Goal: Information Seeking & Learning: Check status

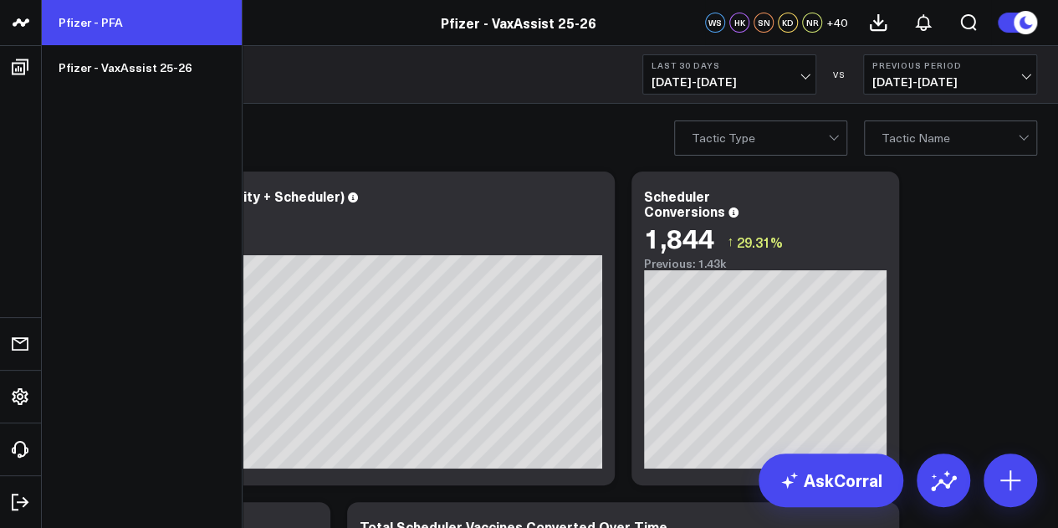
click at [148, 33] on link "Pfizer - PFA" at bounding box center [142, 22] width 200 height 45
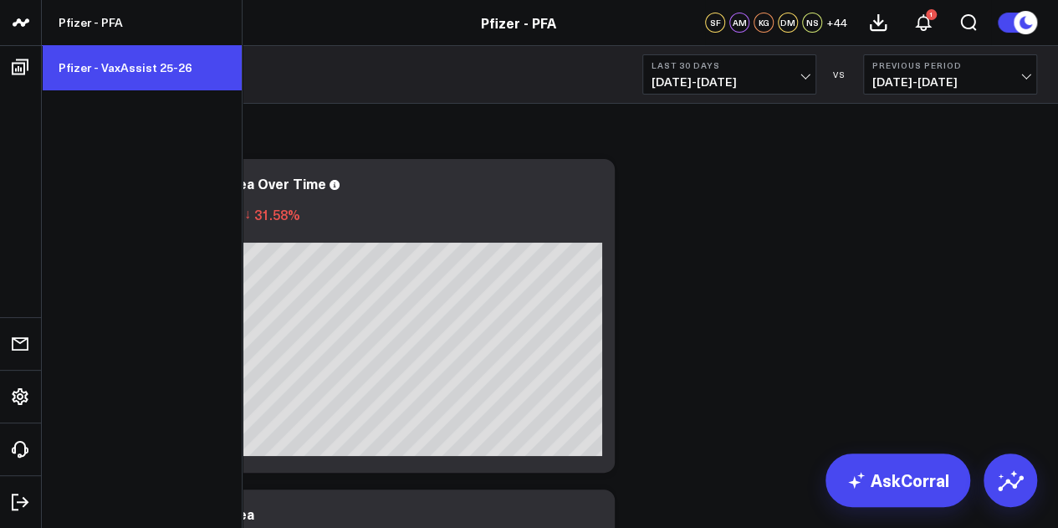
click at [120, 81] on link "Pfizer - VaxAssist 25-26" at bounding box center [142, 67] width 200 height 45
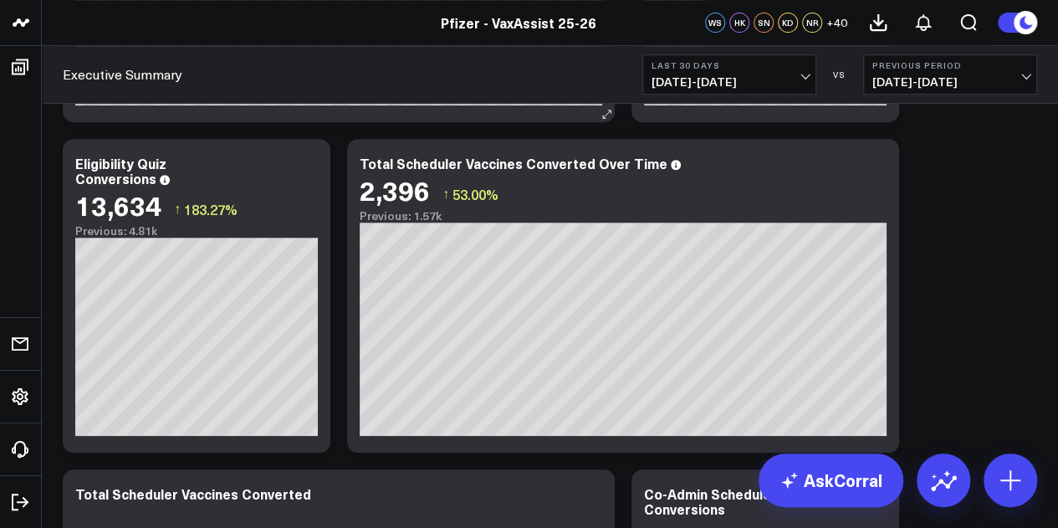
scroll to position [365, 0]
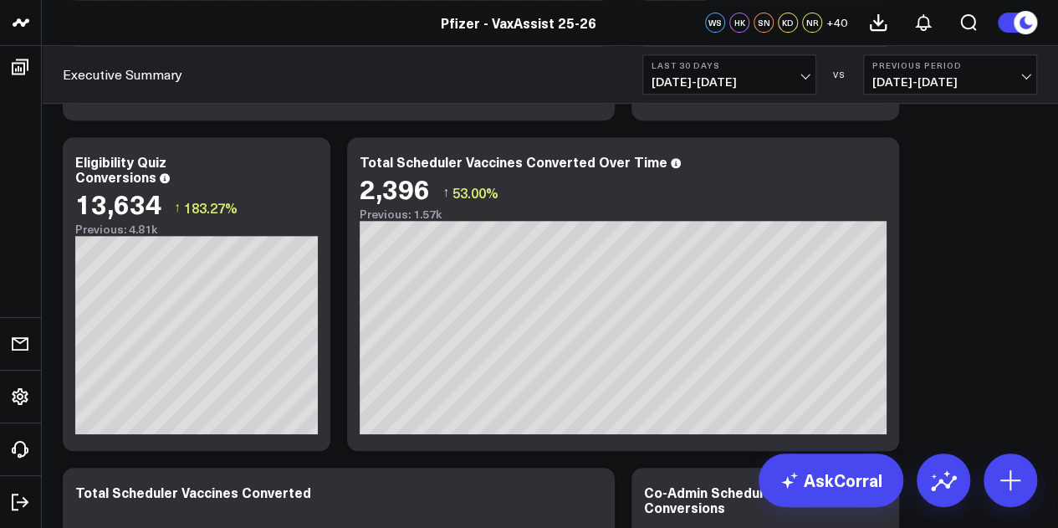
click at [795, 88] on span "07/23/25 - 08/21/25" at bounding box center [729, 81] width 156 height 13
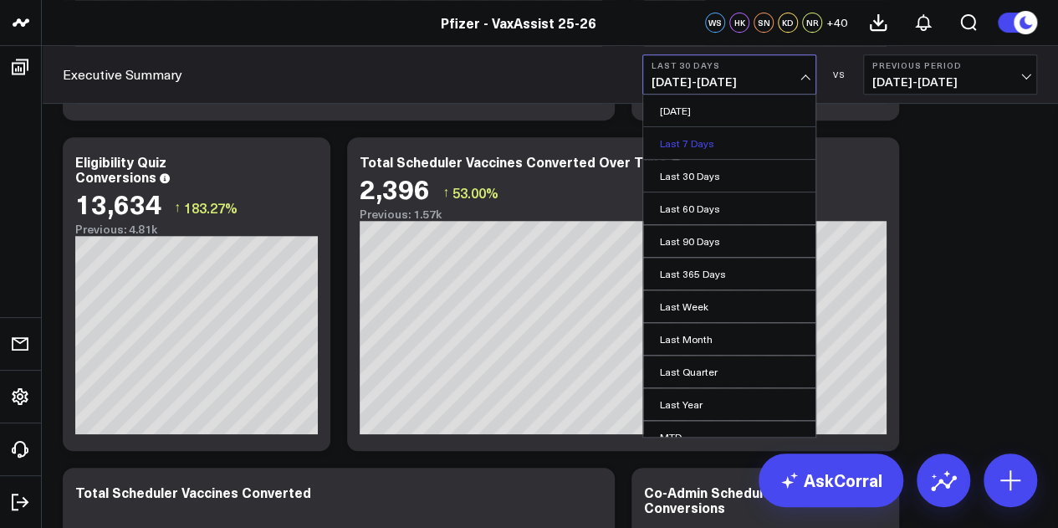
click at [691, 145] on link "Last 7 Days" at bounding box center [729, 143] width 172 height 32
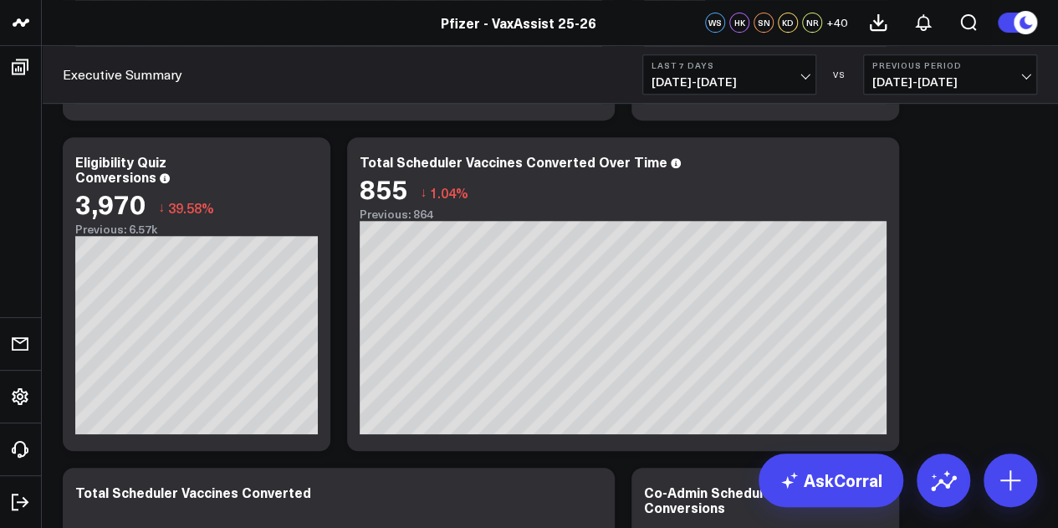
scroll to position [314, 0]
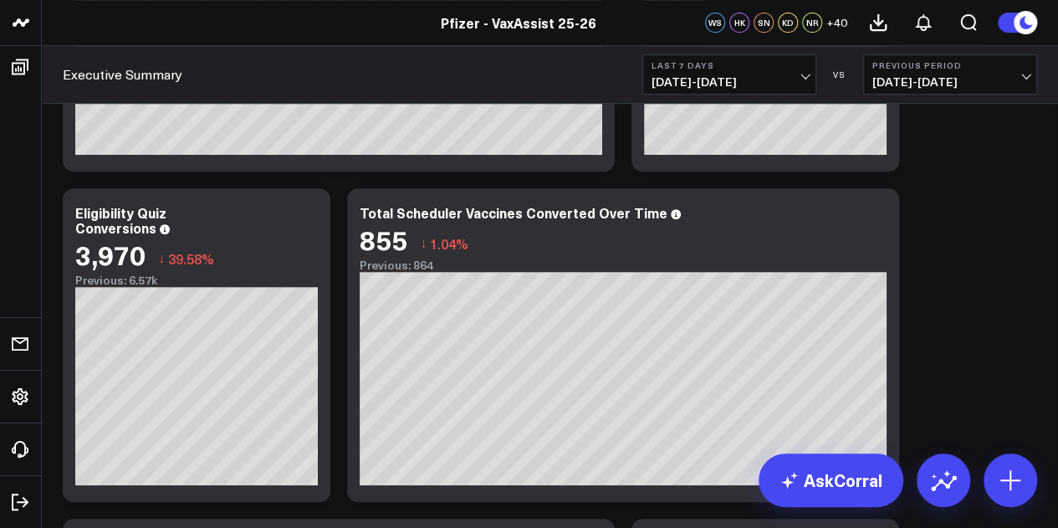
click at [780, 64] on b "Last 7 Days" at bounding box center [729, 65] width 156 height 10
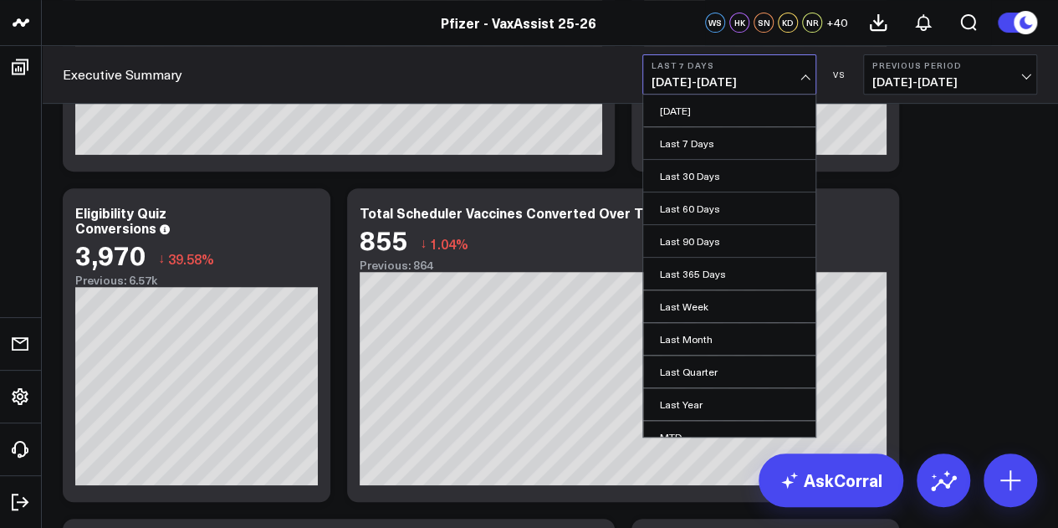
click at [780, 64] on b "Last 7 Days" at bounding box center [729, 65] width 156 height 10
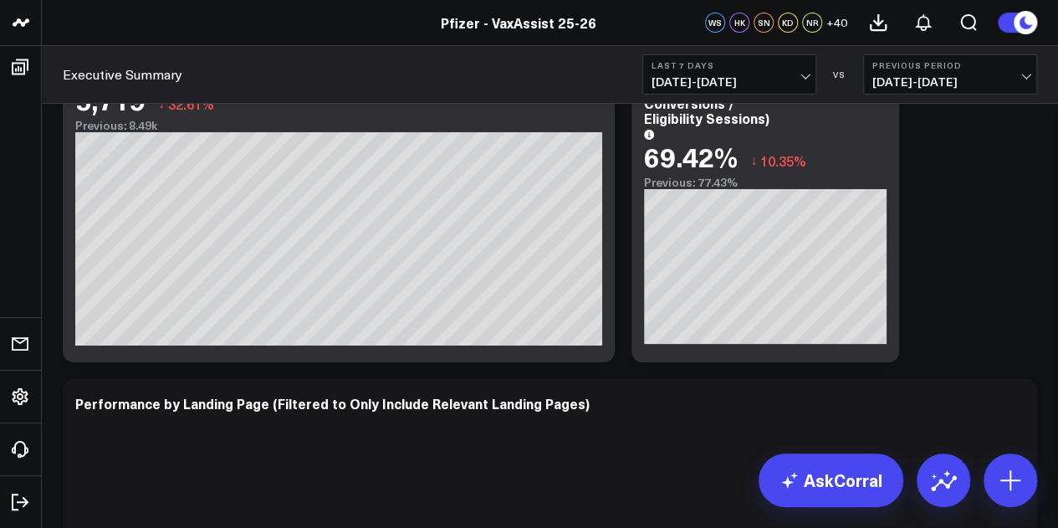
scroll to position [3191, 0]
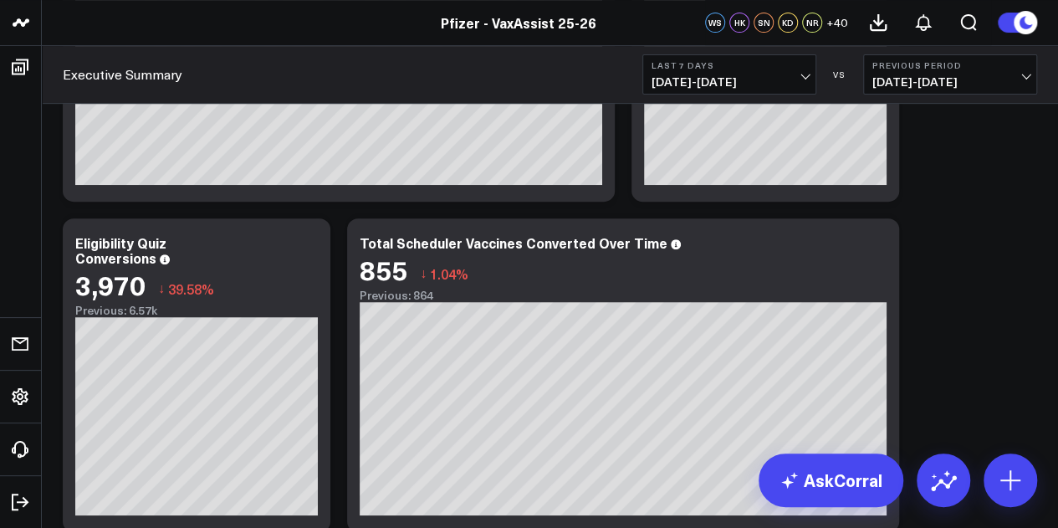
scroll to position [0, 0]
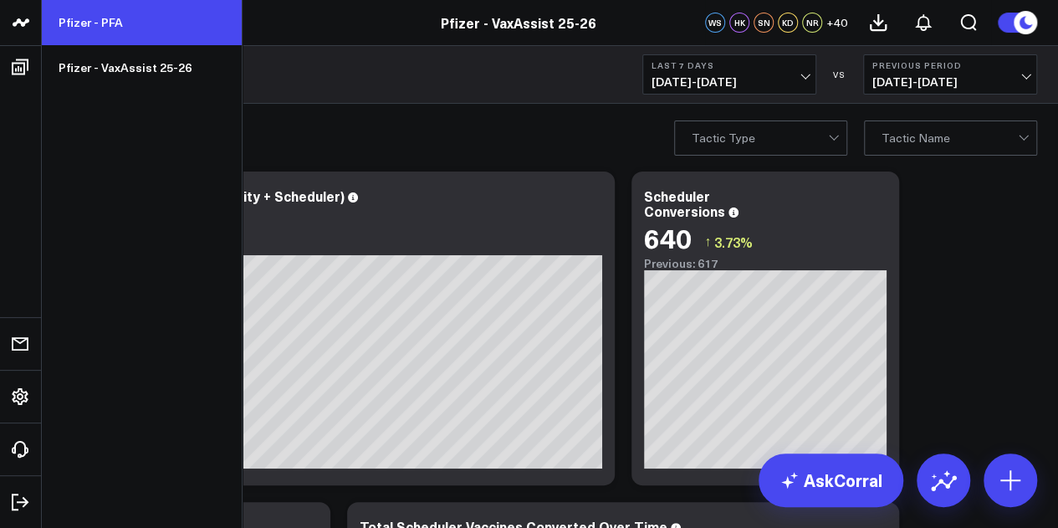
click at [124, 26] on link "Pfizer - PFA" at bounding box center [142, 22] width 200 height 45
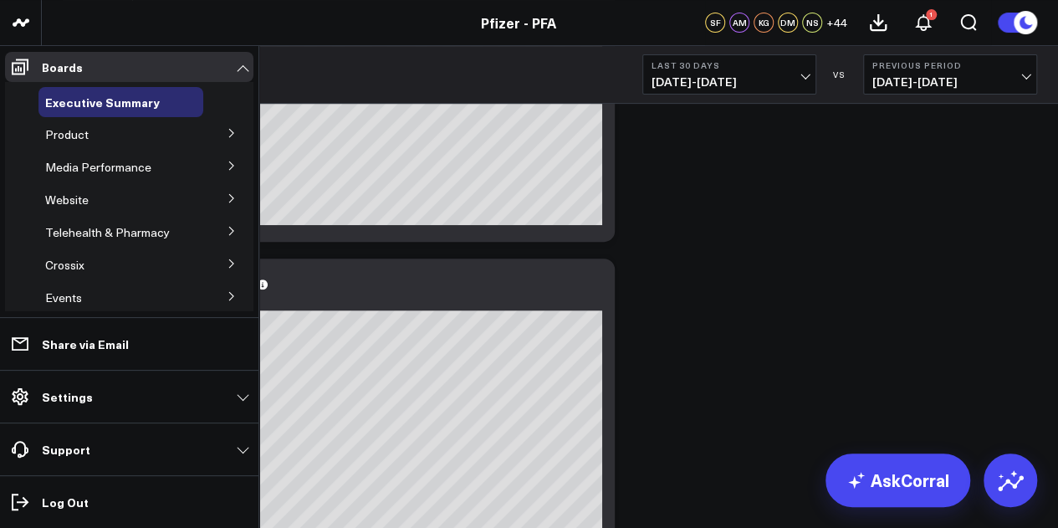
click at [228, 130] on button at bounding box center [231, 132] width 43 height 25
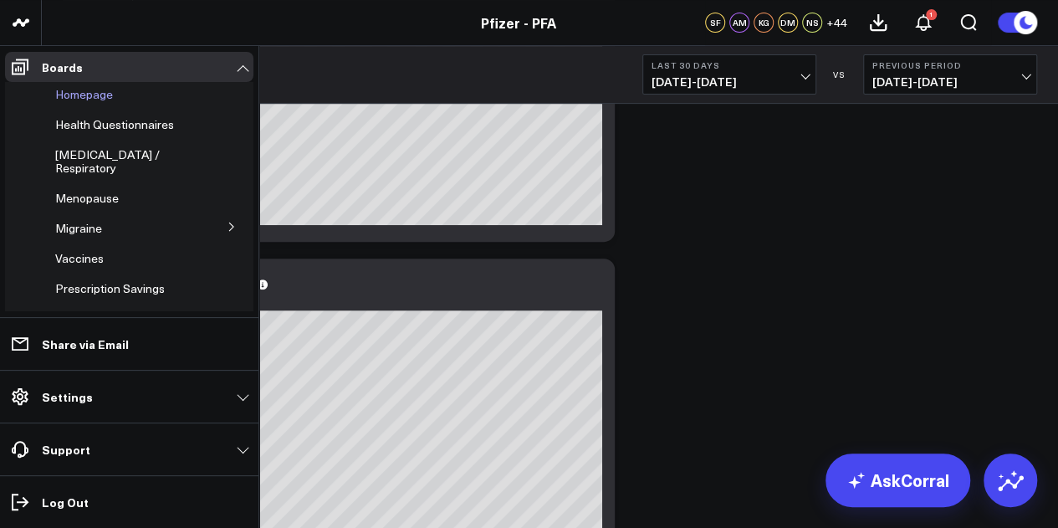
scroll to position [161, 0]
click at [101, 250] on span "Vaccines" at bounding box center [79, 257] width 48 height 16
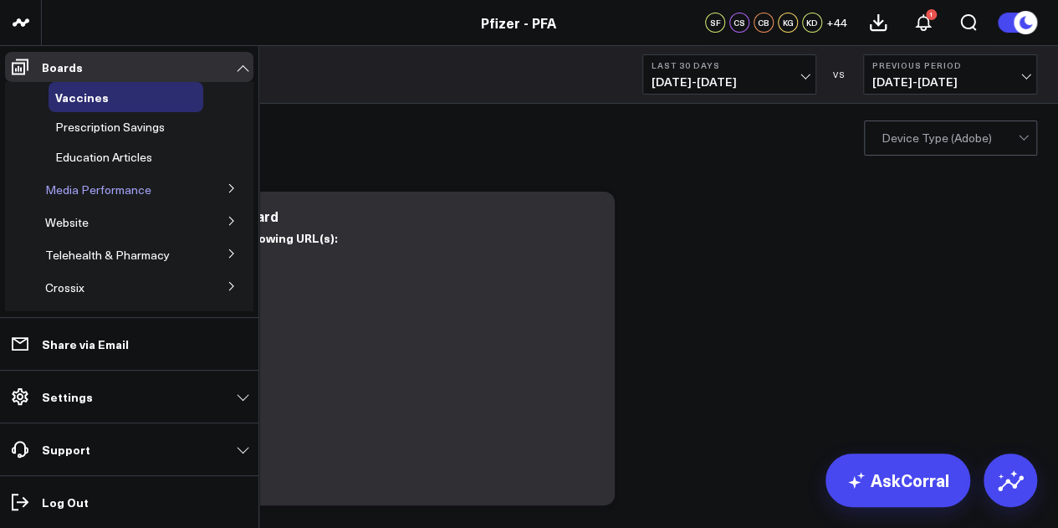
scroll to position [322, 0]
click at [227, 216] on icon at bounding box center [232, 221] width 10 height 10
click at [150, 244] on span "Website HVA Performance" at bounding box center [126, 252] width 142 height 16
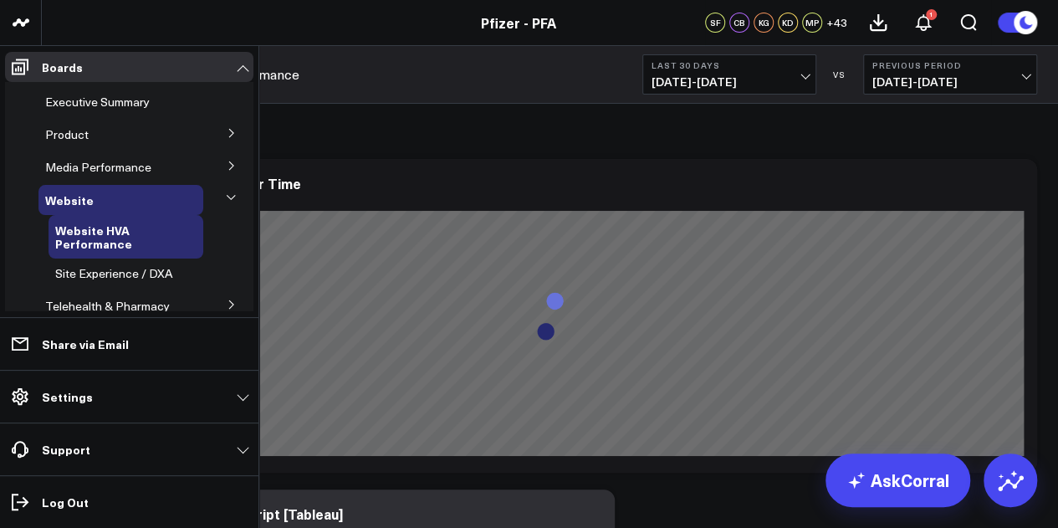
click at [210, 126] on button at bounding box center [231, 132] width 43 height 25
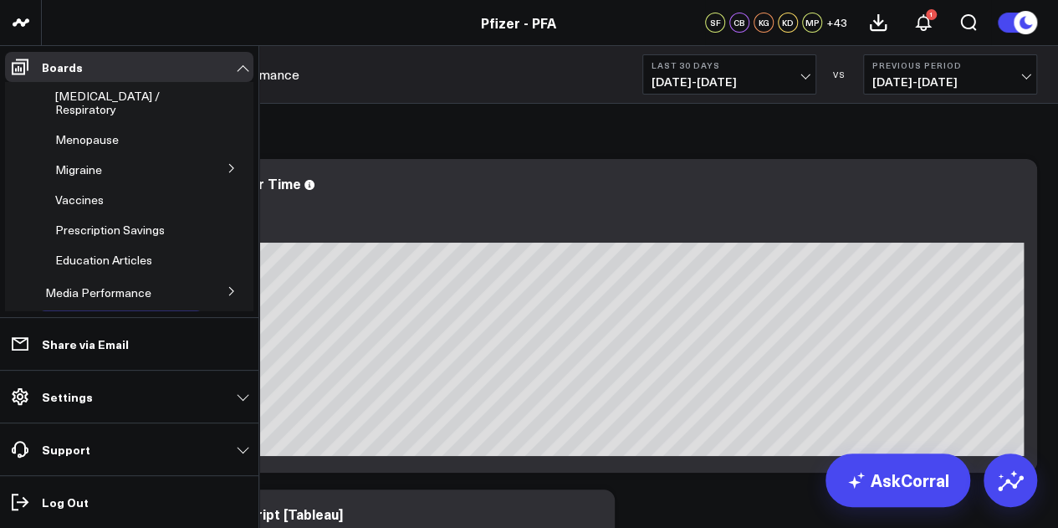
scroll to position [221, 0]
click at [90, 190] on span "Vaccines" at bounding box center [79, 198] width 48 height 16
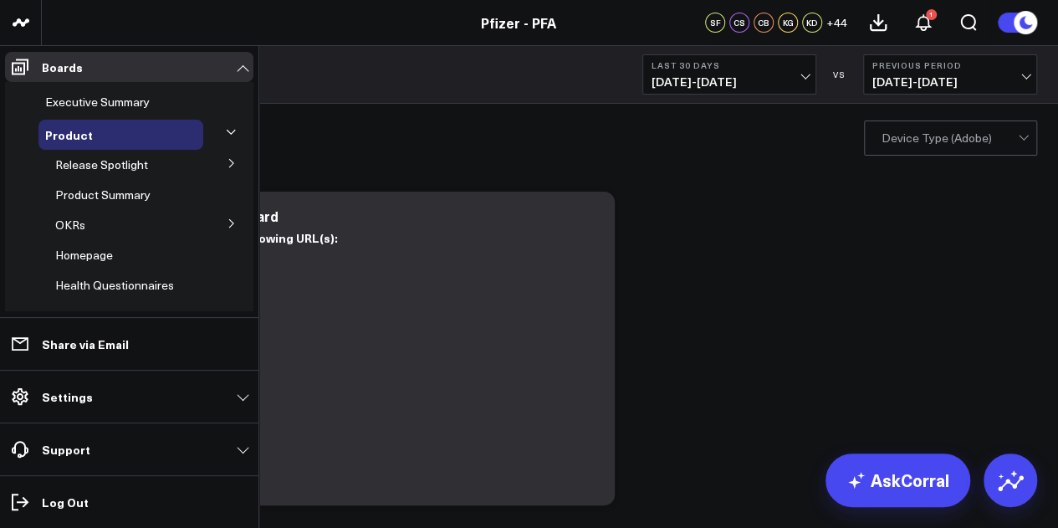
click at [227, 165] on icon at bounding box center [232, 163] width 10 height 10
click at [115, 260] on span "5.1 Vaccines" at bounding box center [98, 255] width 67 height 16
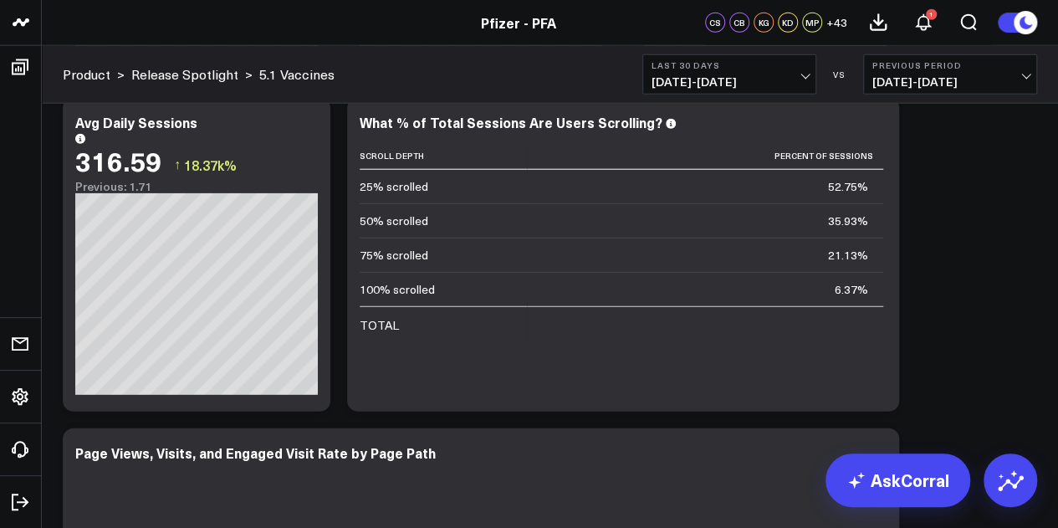
scroll to position [2106, 0]
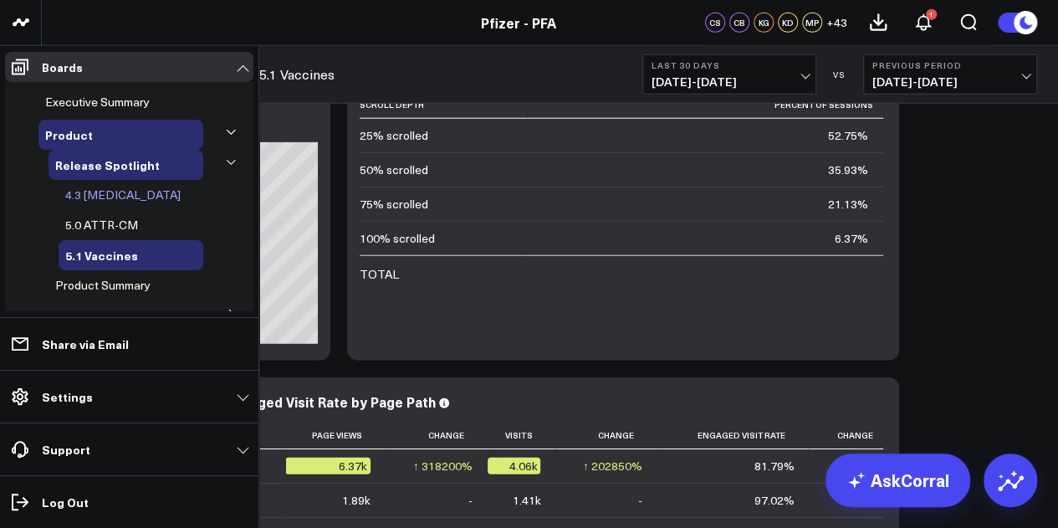
click at [115, 196] on span "4.3 Covid-19" at bounding box center [122, 194] width 115 height 16
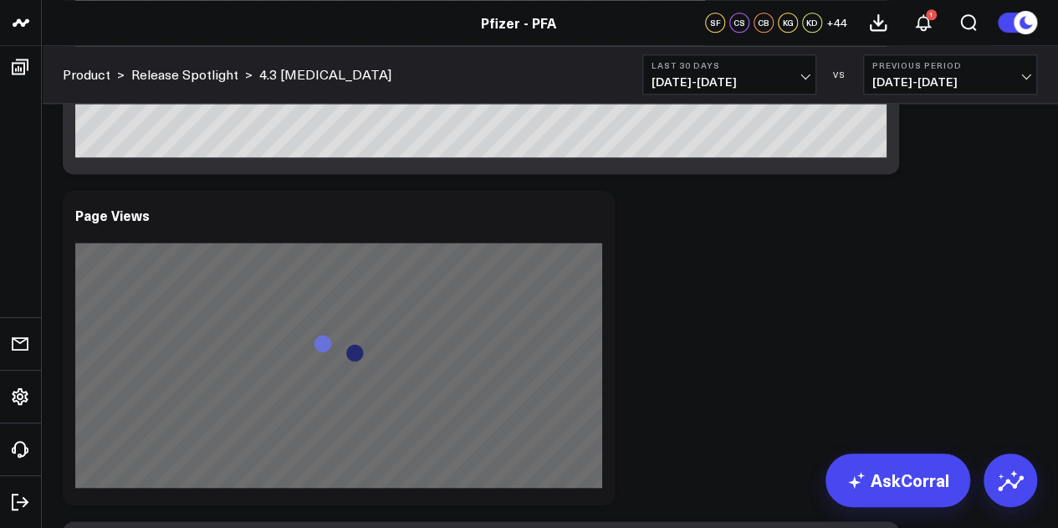
scroll to position [1074, 0]
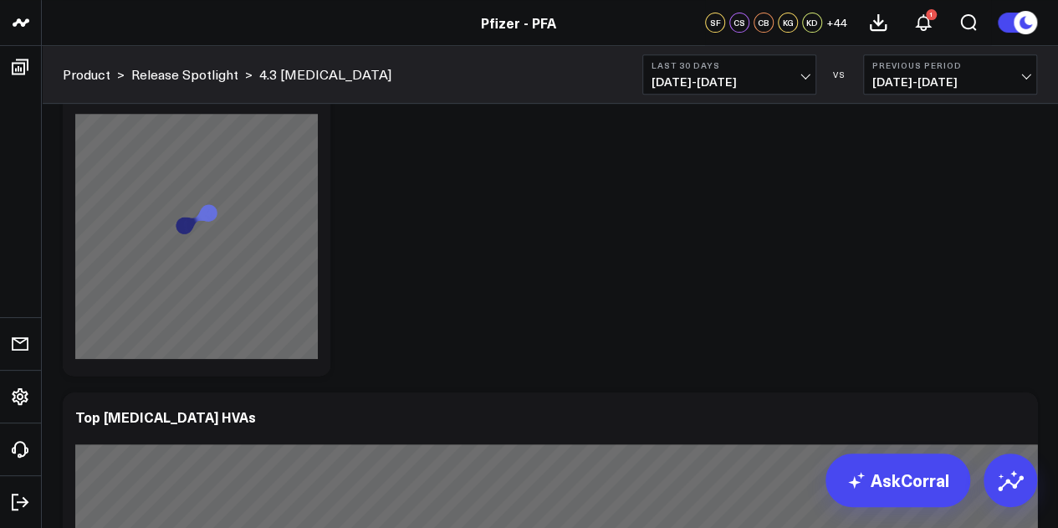
scroll to position [3455, 0]
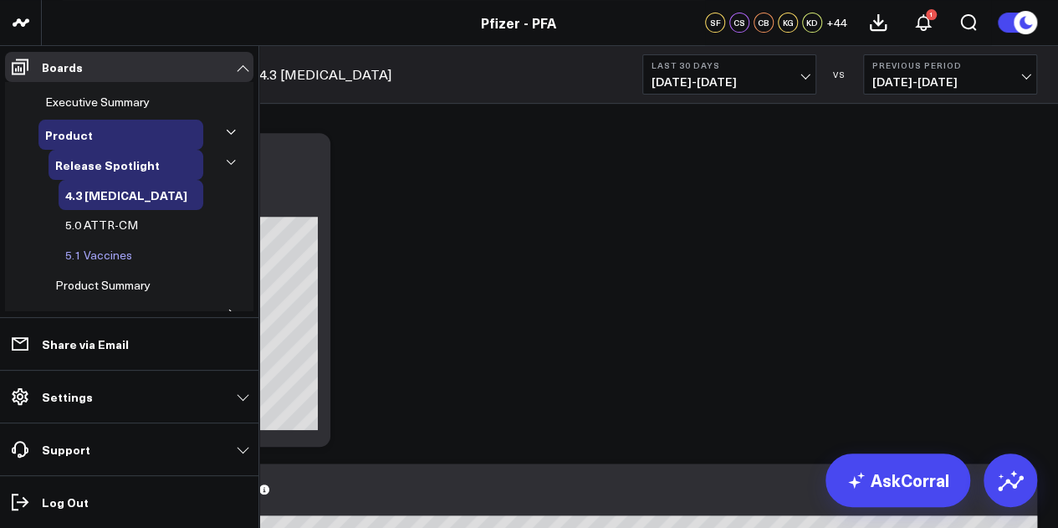
click at [109, 253] on span "5.1 Vaccines" at bounding box center [98, 255] width 67 height 16
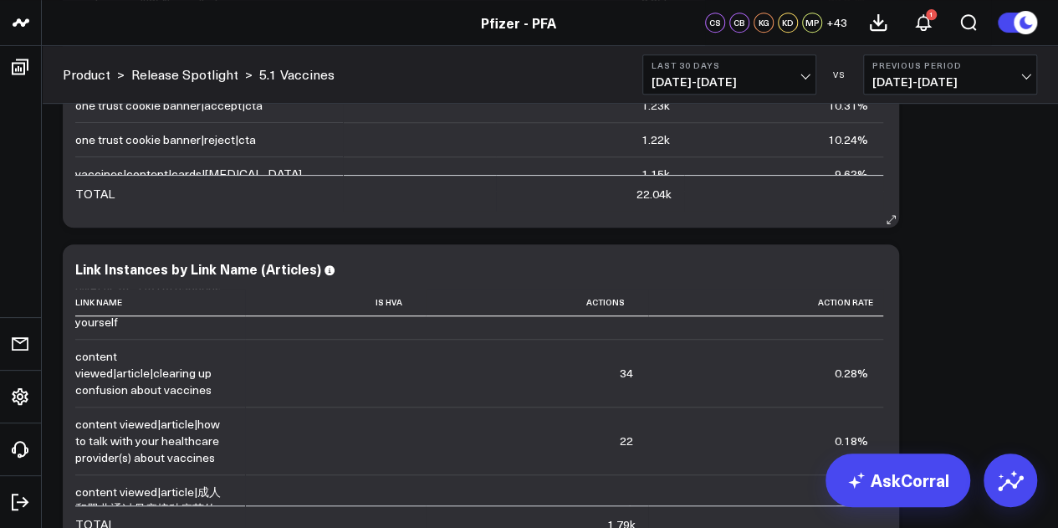
scroll to position [3376, 0]
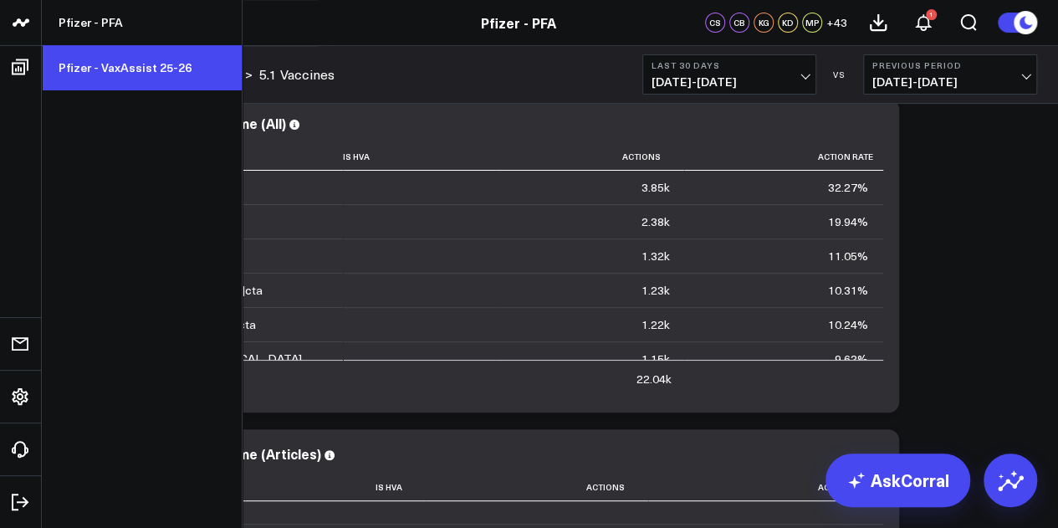
click at [138, 61] on link "Pfizer - VaxAssist 25-26" at bounding box center [142, 67] width 200 height 45
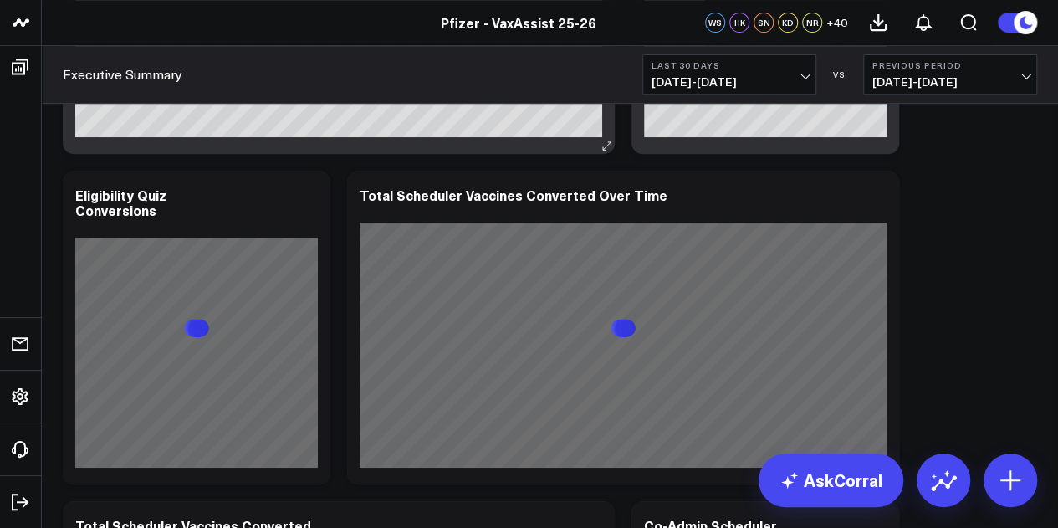
scroll to position [406, 0]
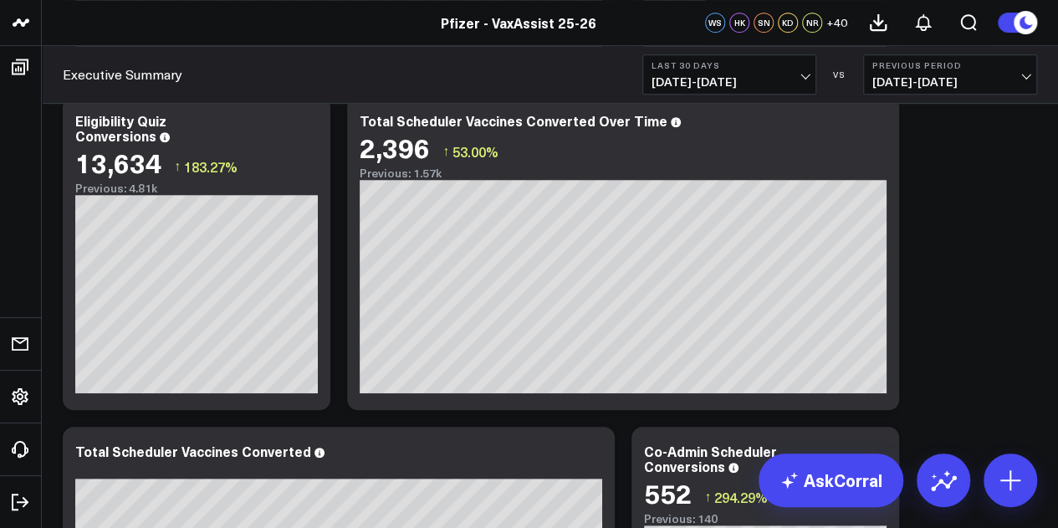
click at [799, 79] on span "07/23/25 - 08/21/25" at bounding box center [729, 81] width 156 height 13
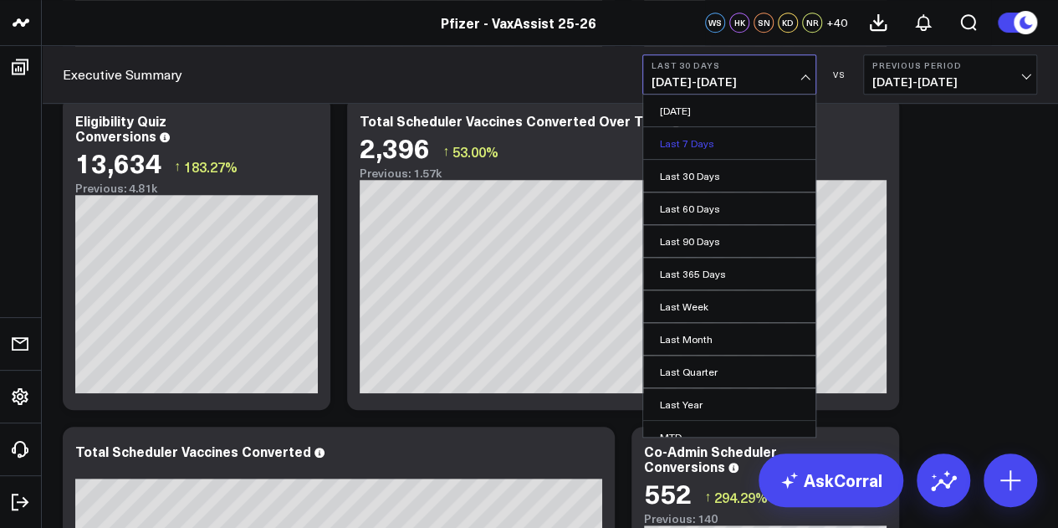
click at [706, 150] on link "Last 7 Days" at bounding box center [729, 143] width 172 height 32
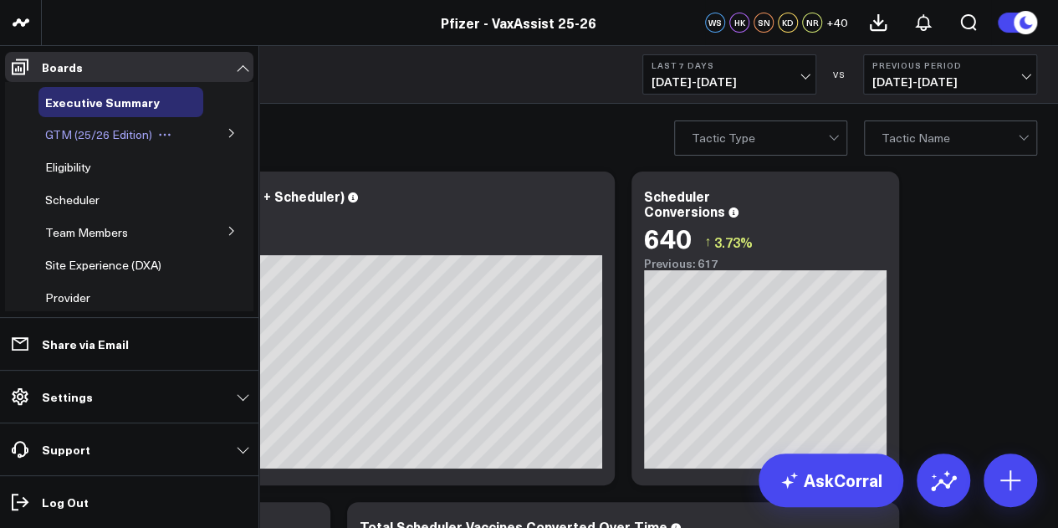
click at [127, 136] on span "GTM (25/26 Edition)" at bounding box center [98, 134] width 107 height 16
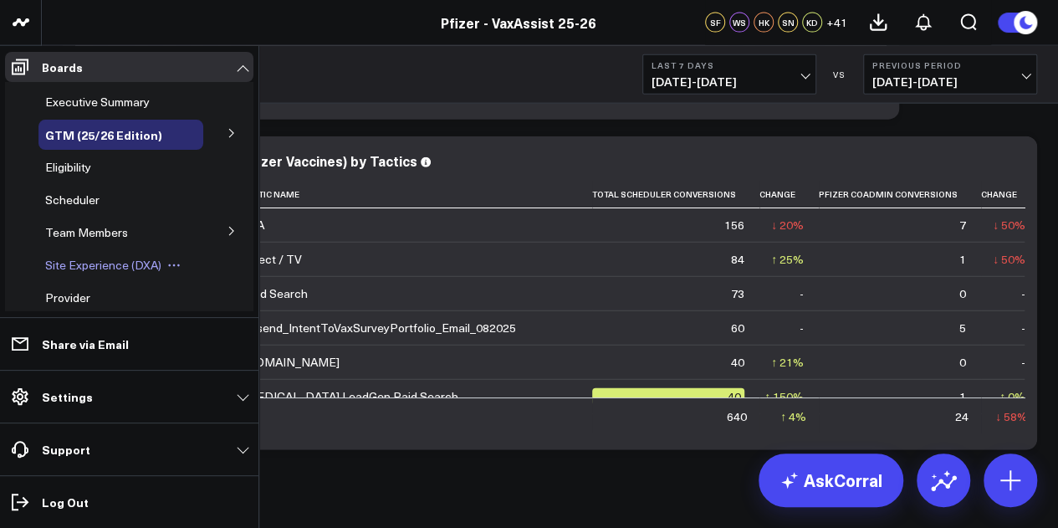
scroll to position [5114, 0]
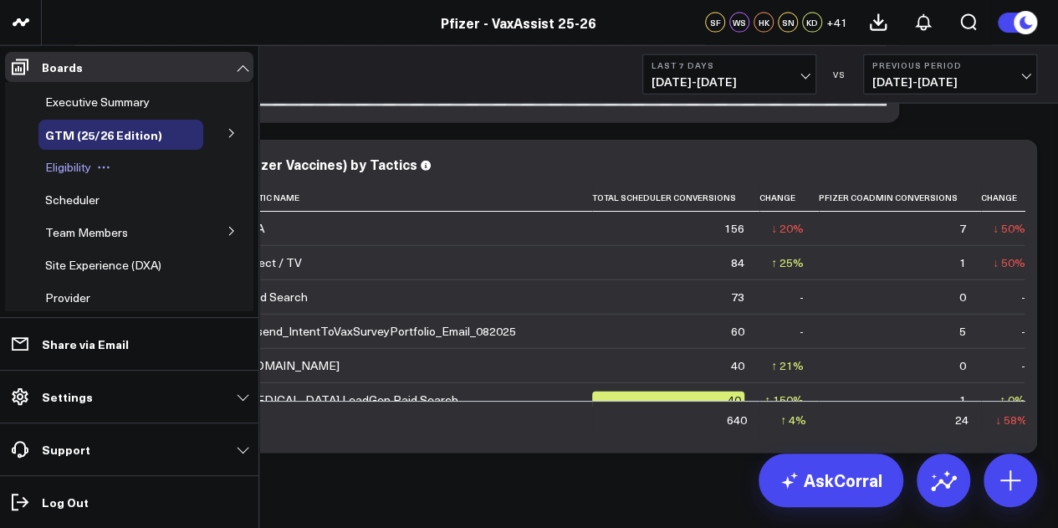
click at [67, 162] on span "Eligibility" at bounding box center [68, 167] width 46 height 16
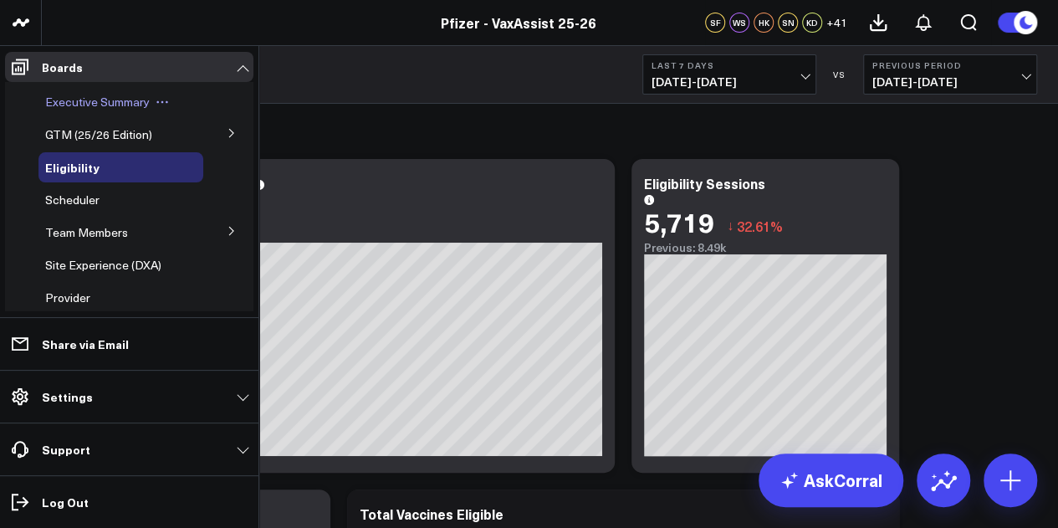
click at [97, 98] on span "Executive Summary" at bounding box center [97, 102] width 105 height 16
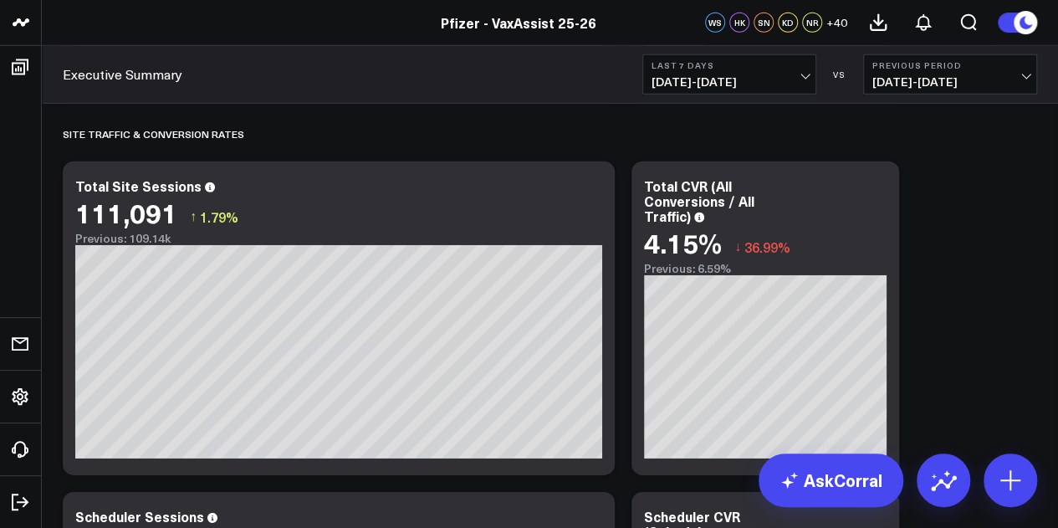
scroll to position [2416, 0]
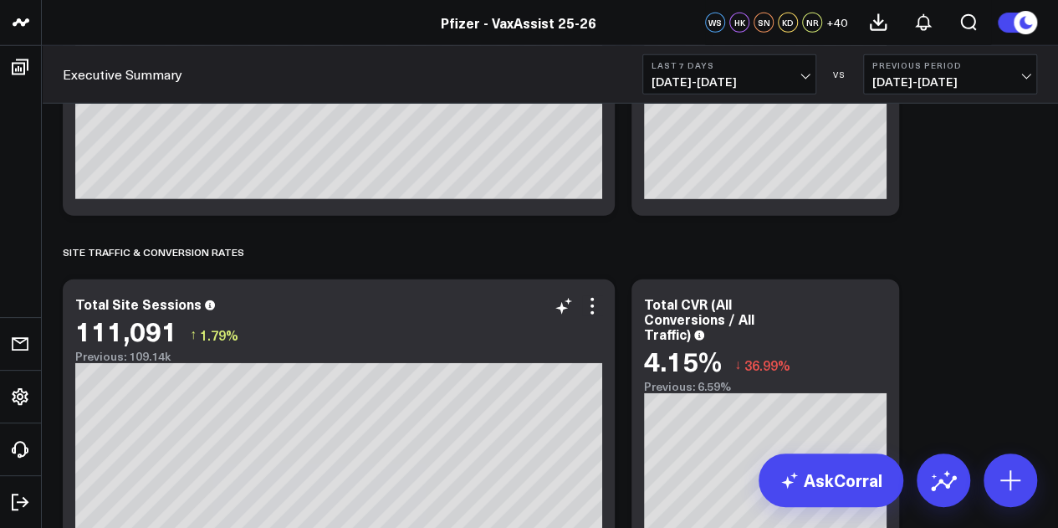
scroll to position [2297, 0]
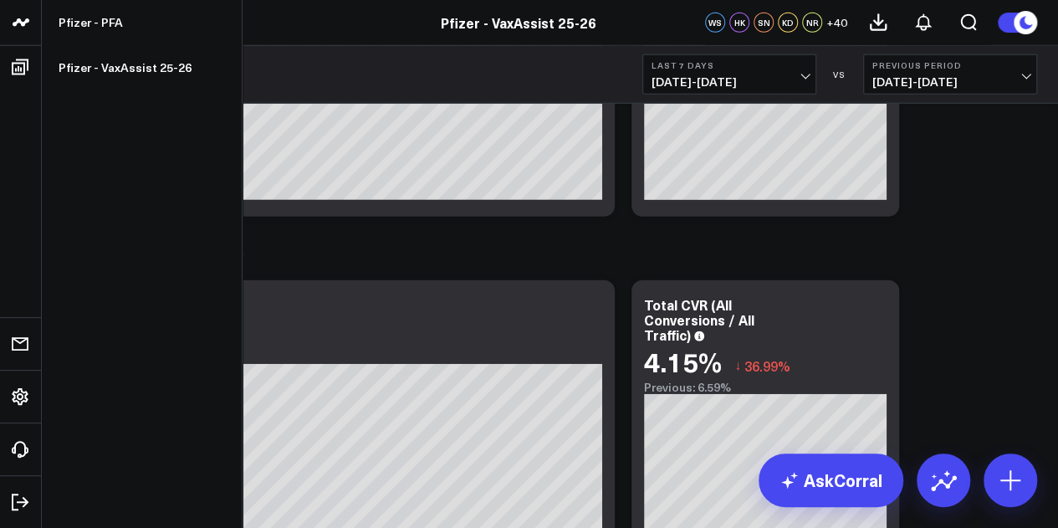
click at [18, 29] on icon at bounding box center [21, 23] width 20 height 20
